Goal: Navigation & Orientation: Find specific page/section

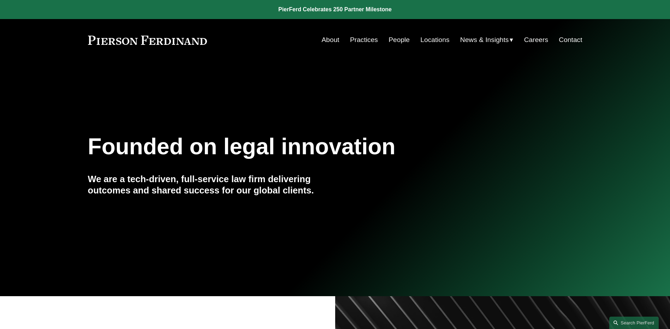
click at [393, 36] on link "People" at bounding box center [398, 39] width 21 height 13
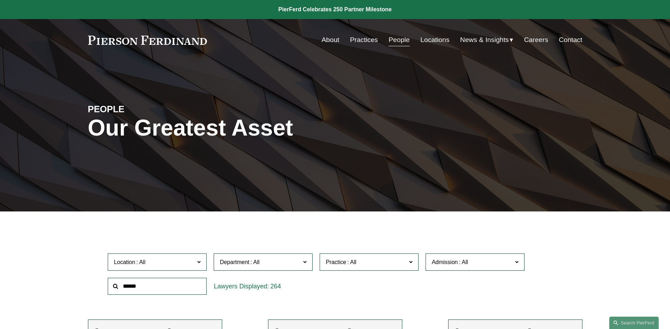
click at [0, 0] on span "News" at bounding box center [0, 0] width 0 height 0
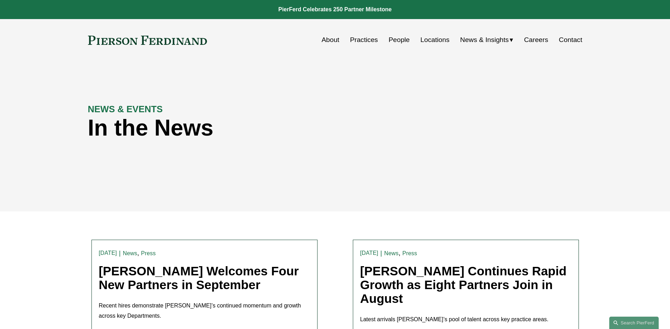
click at [0, 0] on div "News Insights Blogs" at bounding box center [0, 0] width 0 height 0
click at [0, 0] on span "Insights" at bounding box center [0, 0] width 0 height 0
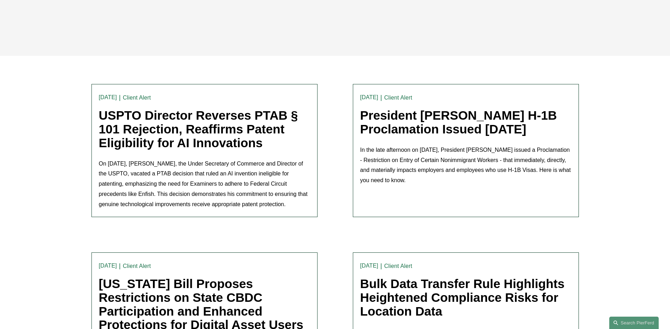
scroll to position [177, 0]
